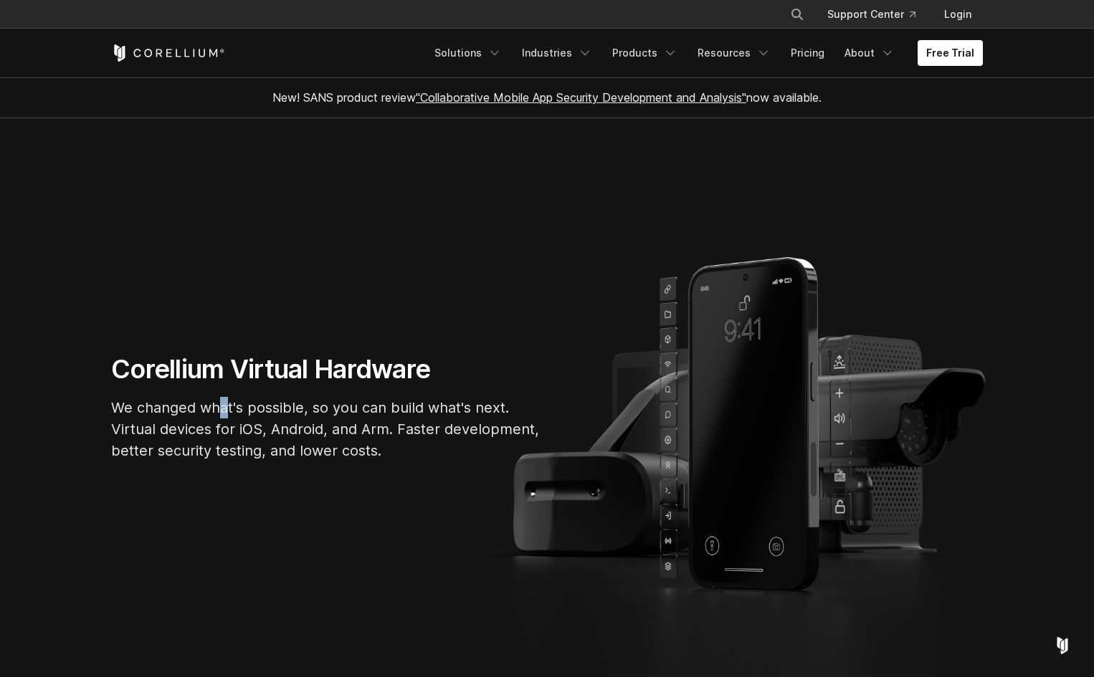
click at [224, 390] on div "Corellium Virtual Hardware We changed what's possible, so you can build what's …" at bounding box center [326, 413] width 459 height 120
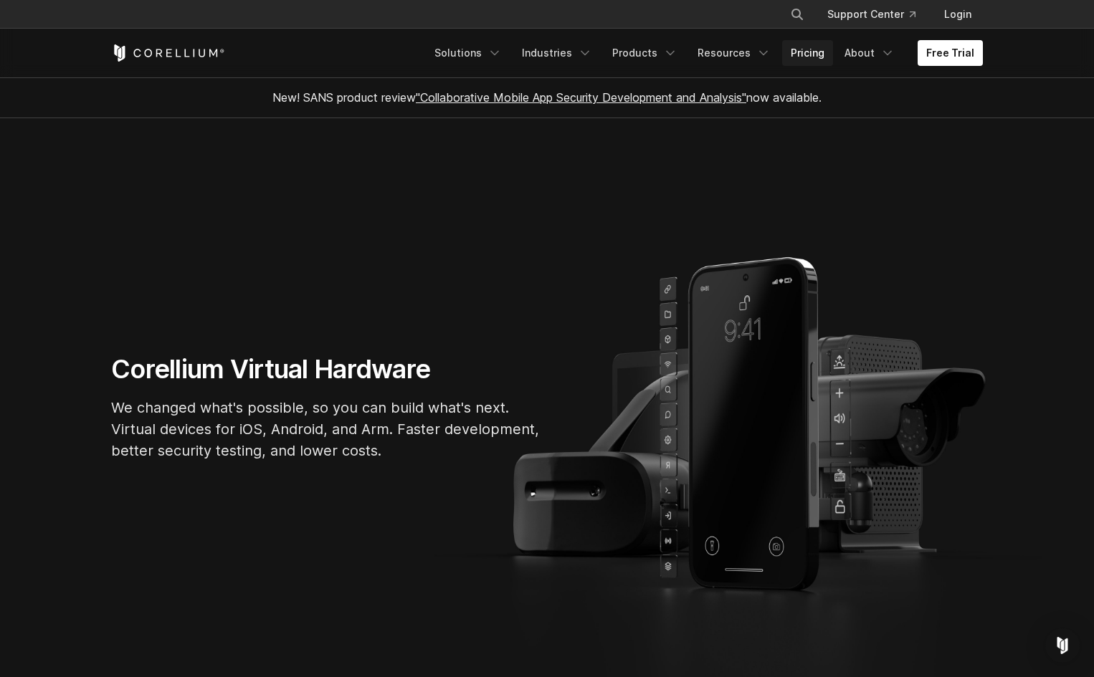
click at [803, 54] on link "Pricing" at bounding box center [807, 53] width 51 height 26
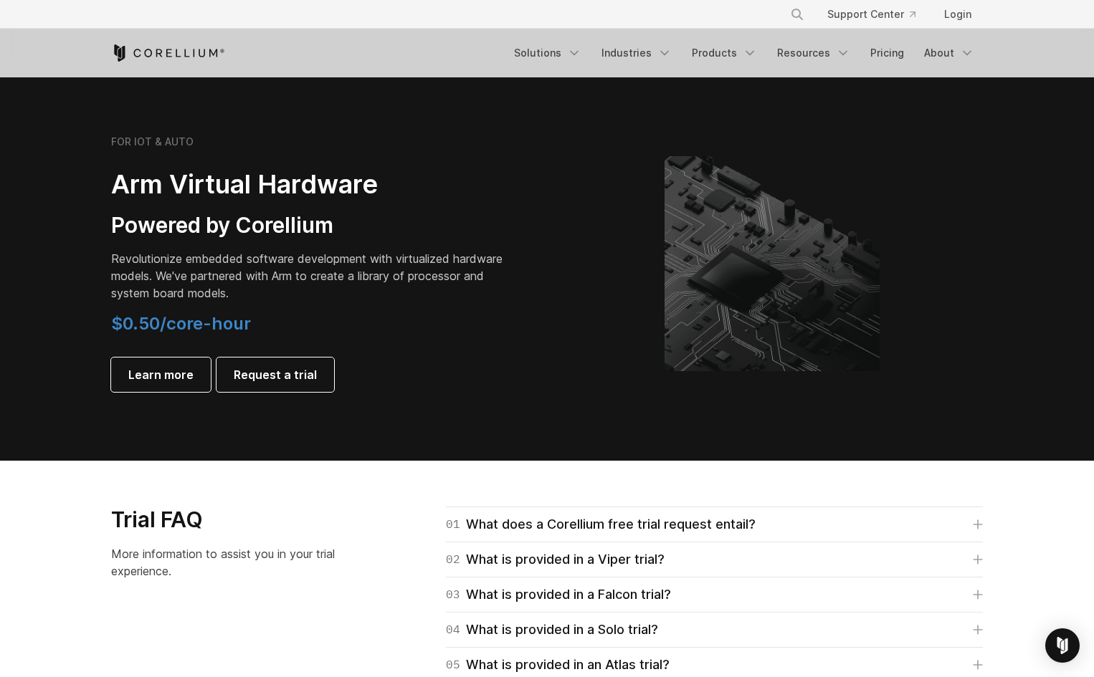
scroll to position [1863, 0]
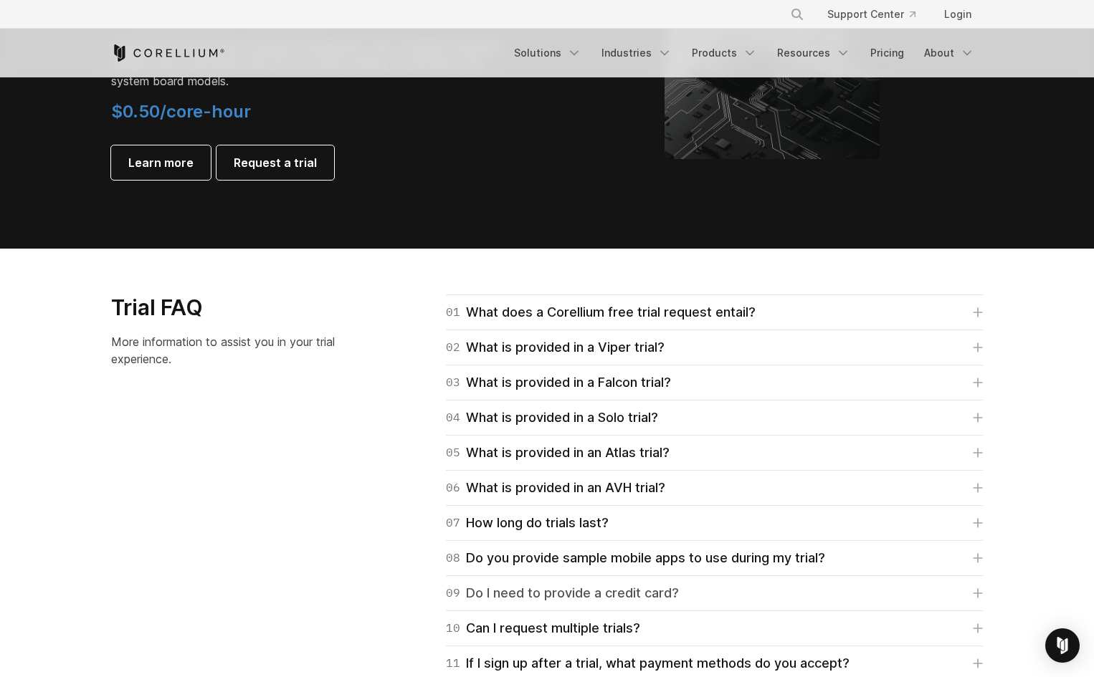
click at [519, 601] on div "09 Do I need to provide a credit card?" at bounding box center [562, 593] width 233 height 20
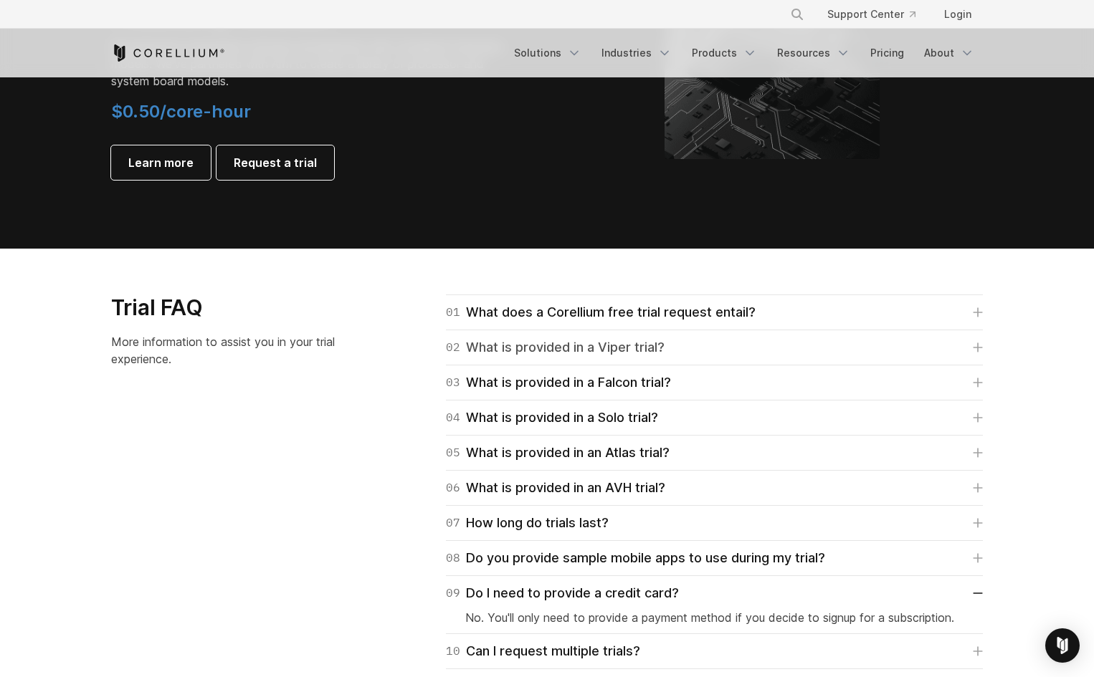
click at [639, 351] on div "02 What is provided in a Viper trial?" at bounding box center [555, 348] width 219 height 20
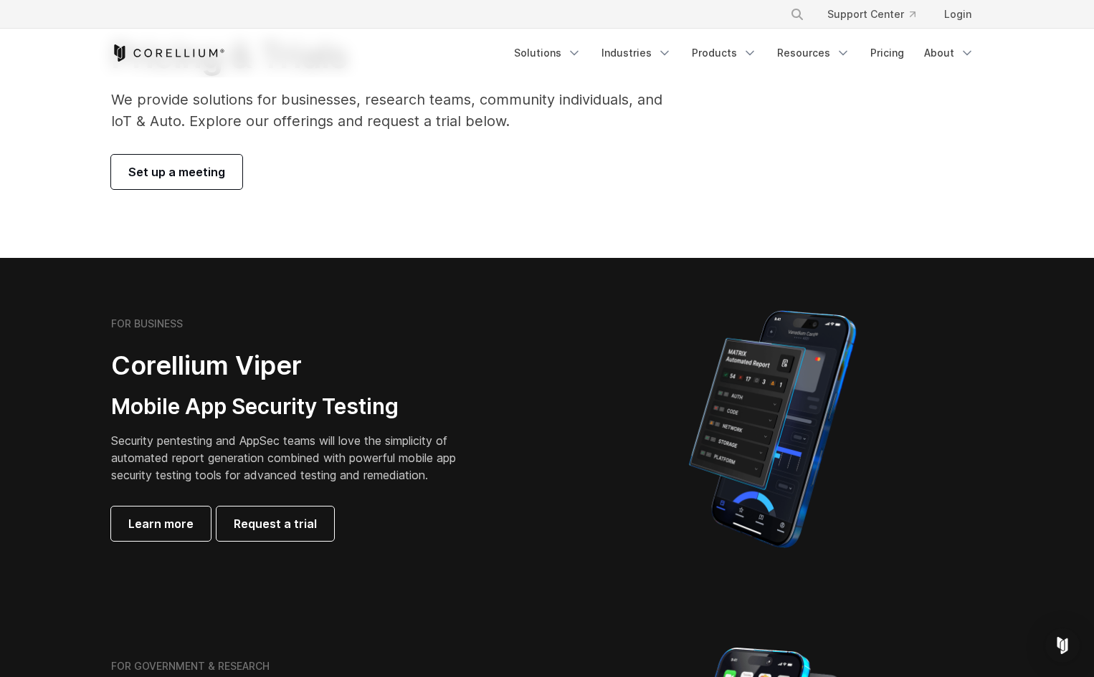
scroll to position [0, 0]
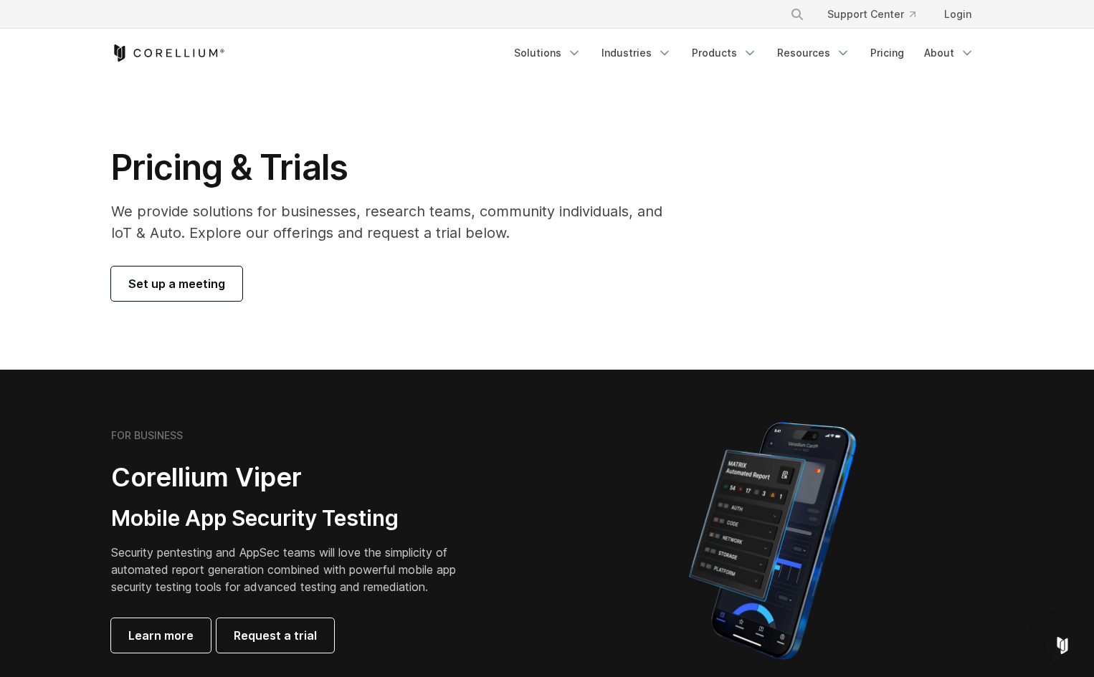
drag, startPoint x: 107, startPoint y: 196, endPoint x: 284, endPoint y: 290, distance: 200.7
click at [267, 285] on div "Pricing & Trials We provide solutions for businesses, research teams, community…" at bounding box center [397, 223] width 600 height 155
click at [390, 310] on section "Pricing & Trials We provide solutions for businesses, research teams, community…" at bounding box center [547, 223] width 1094 height 292
click at [803, 674] on section "FOR BUSINESS Corellium Viper Mobile App Security Testing Security pentesting an…" at bounding box center [547, 541] width 1094 height 343
click at [231, 355] on section "Pricing & Trials We provide solutions for businesses, research teams, community…" at bounding box center [547, 223] width 1094 height 292
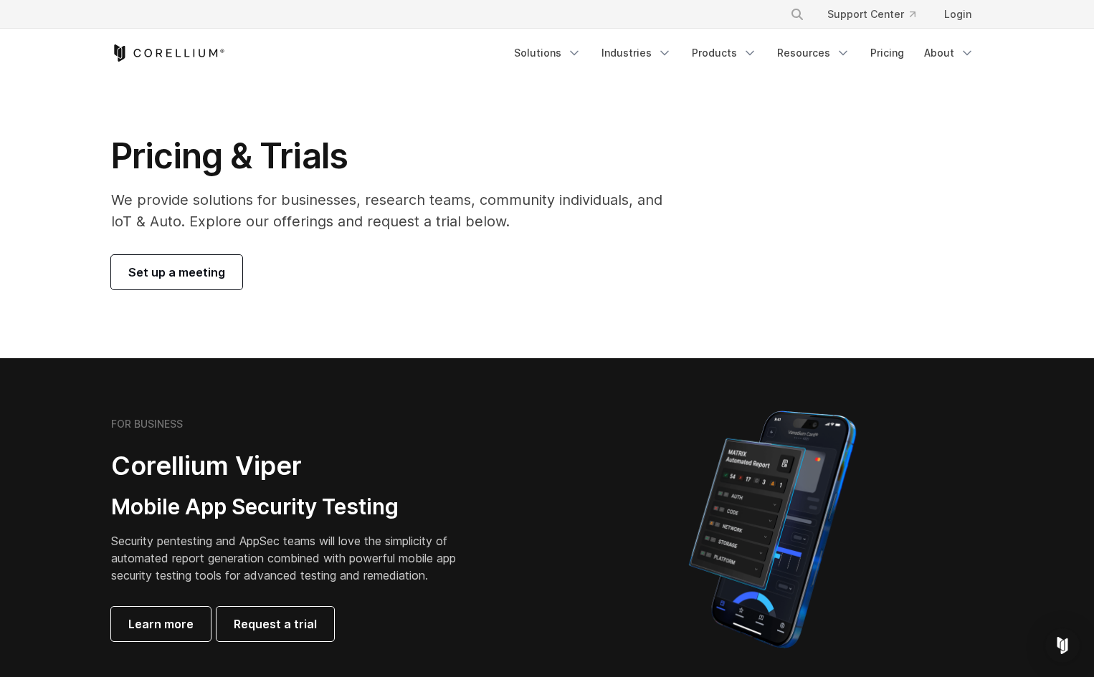
scroll to position [287, 0]
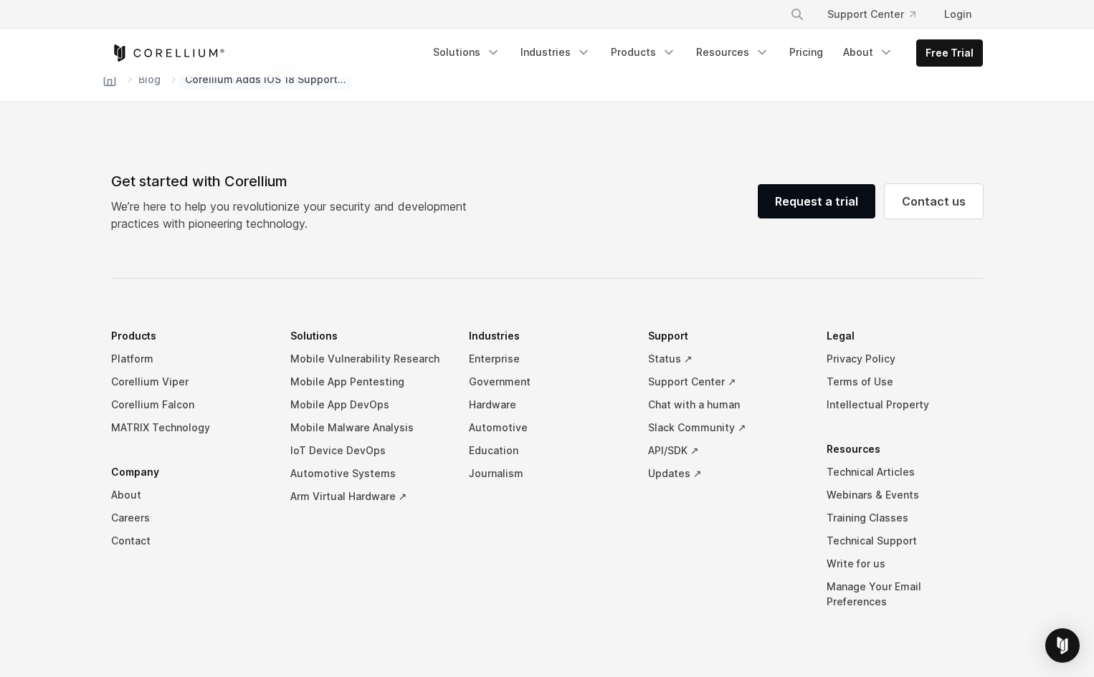
scroll to position [3550, 0]
